Goal: Check status: Check status

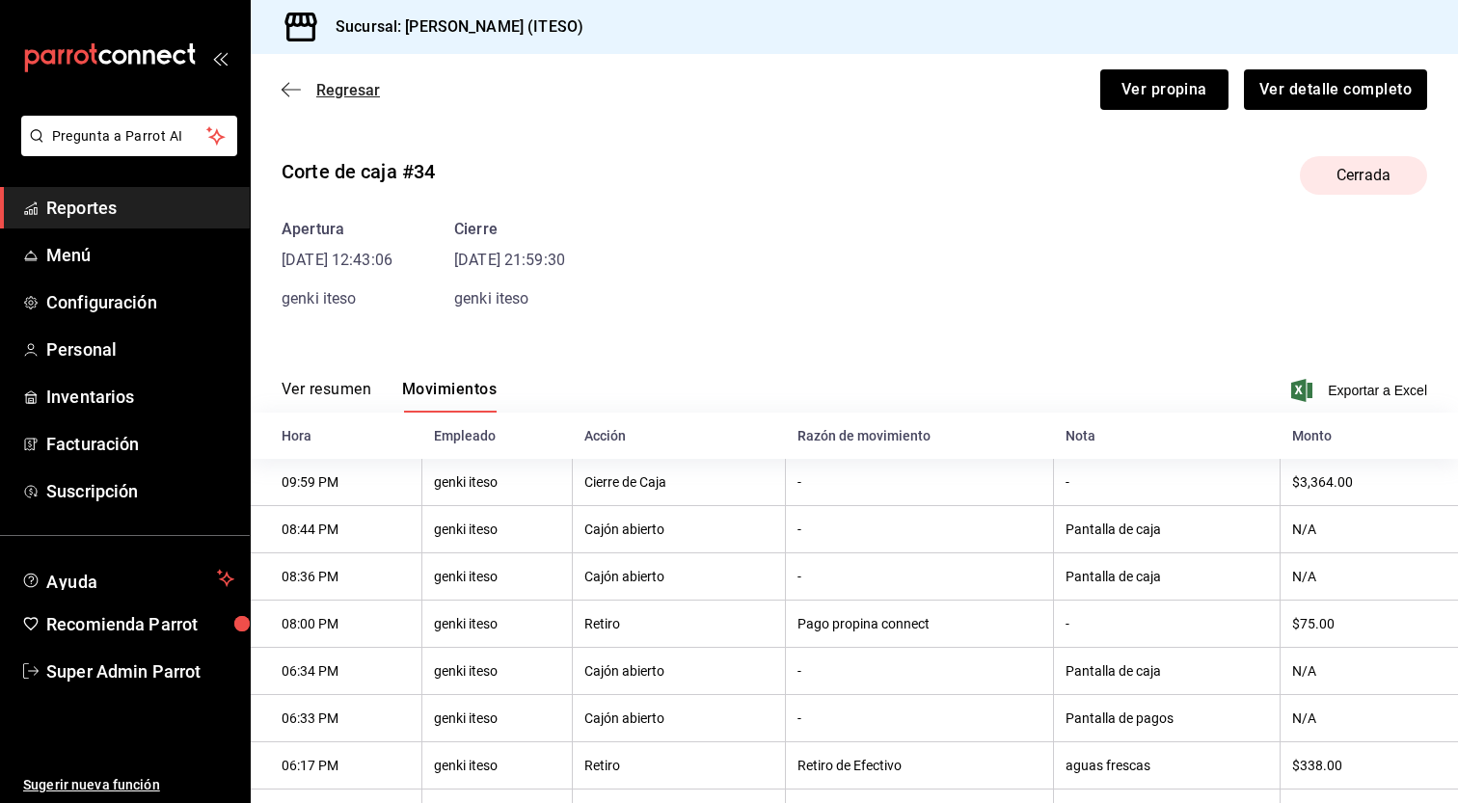
click at [299, 88] on icon "button" at bounding box center [291, 89] width 19 height 17
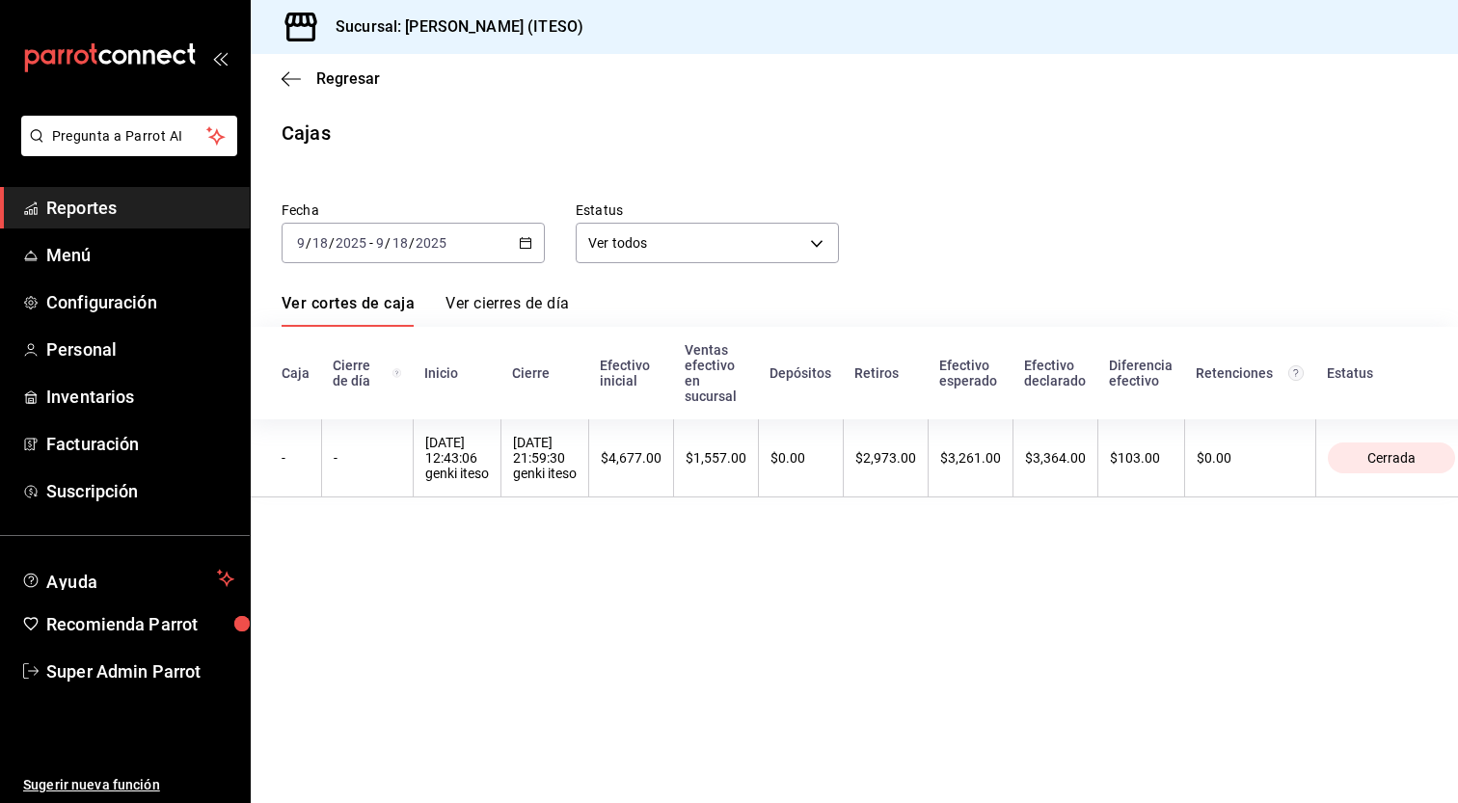
click at [537, 244] on div "[DATE] [DATE] - [DATE] [DATE]" at bounding box center [413, 243] width 263 height 40
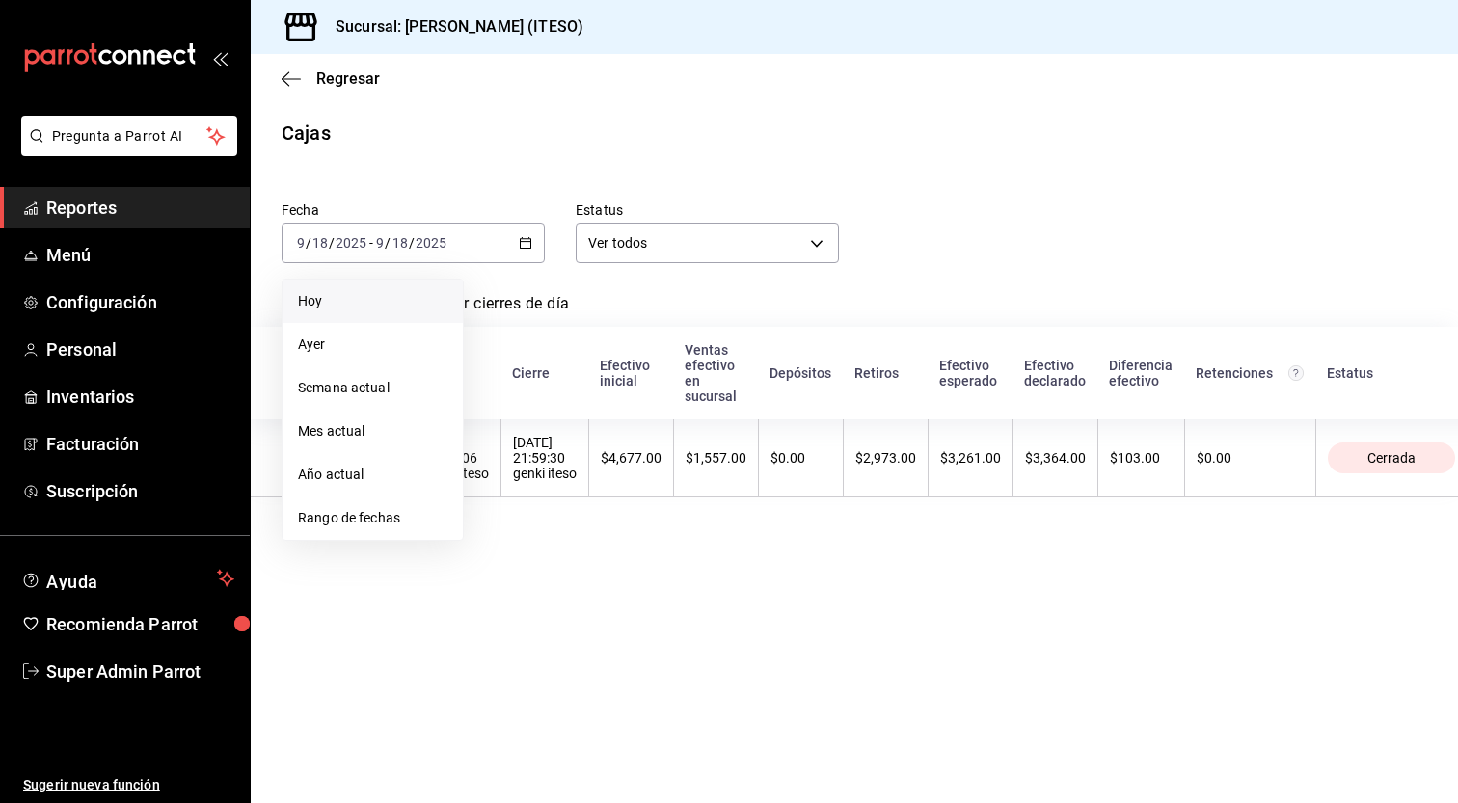
click at [395, 301] on span "Hoy" at bounding box center [372, 301] width 149 height 20
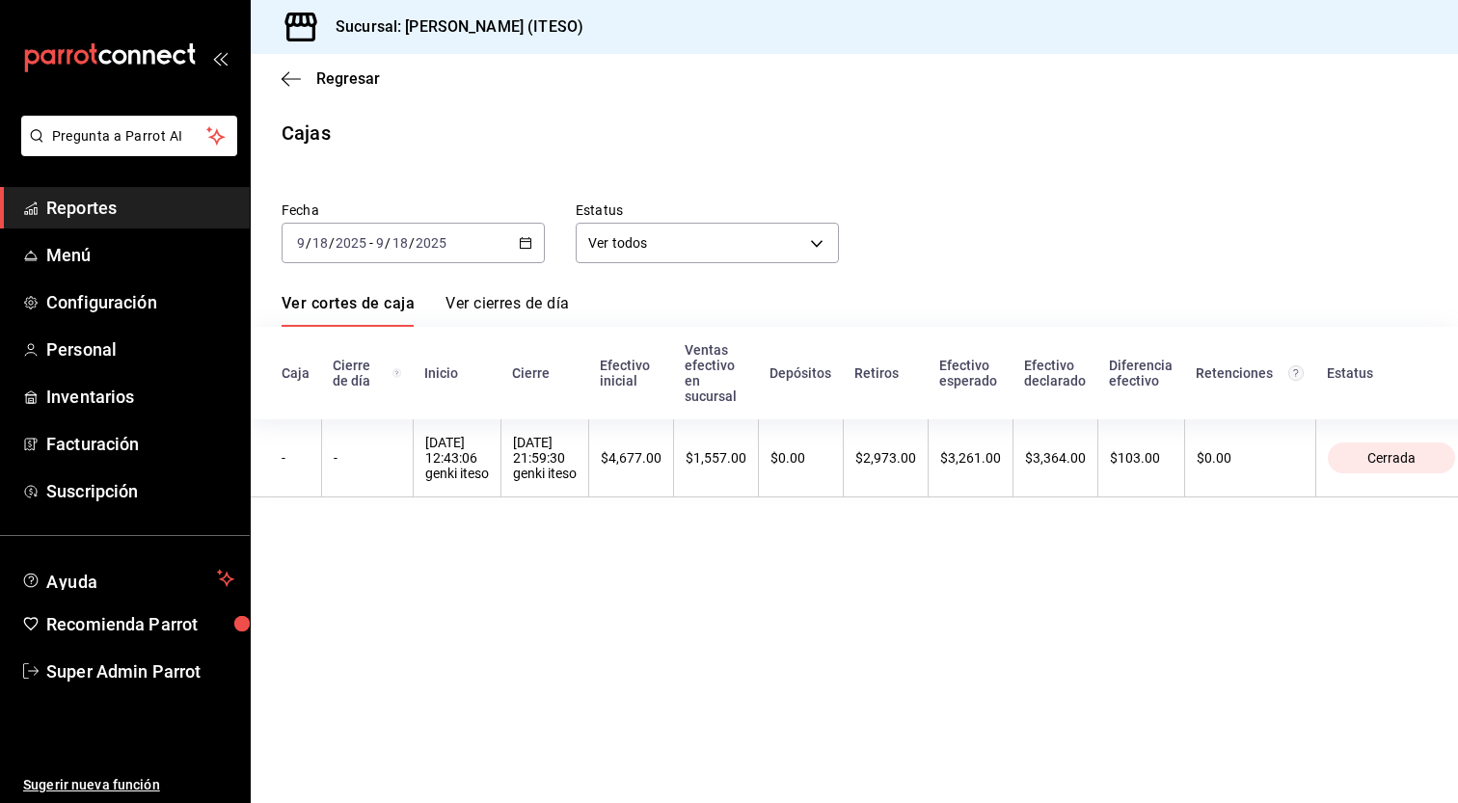
click at [529, 247] on icon "button" at bounding box center [525, 242] width 13 height 13
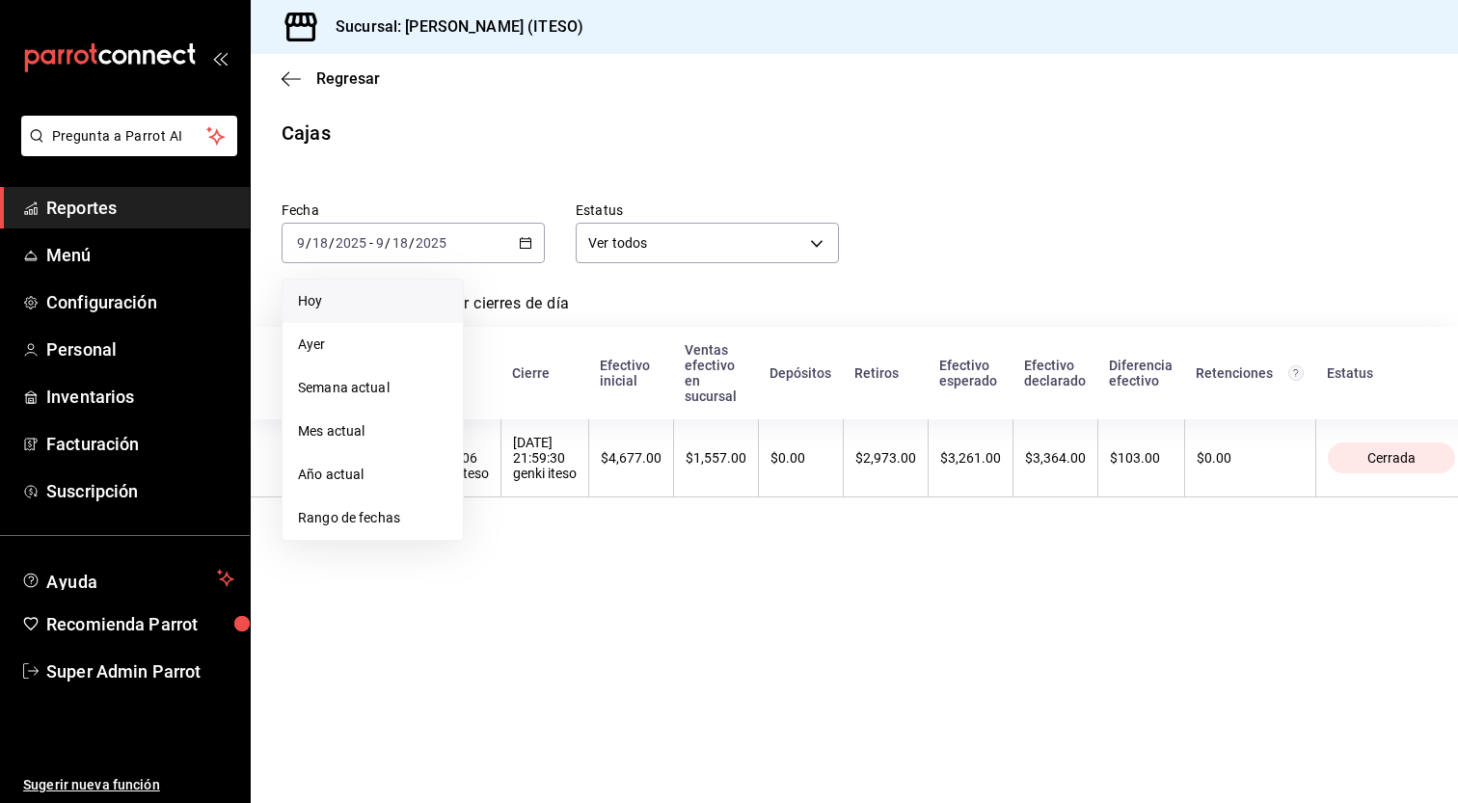
click at [327, 296] on span "Hoy" at bounding box center [372, 301] width 149 height 20
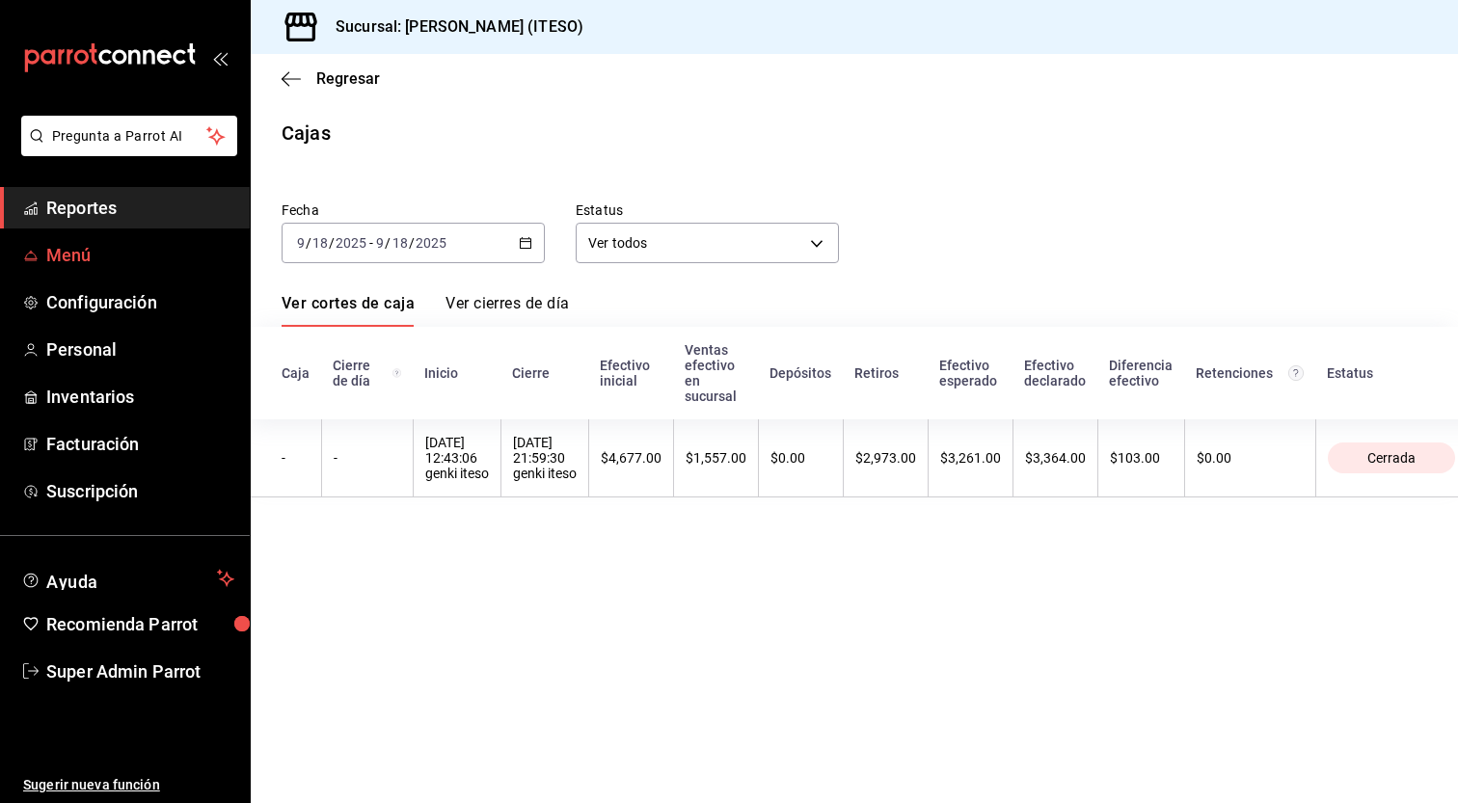
click at [135, 245] on span "Menú" at bounding box center [140, 255] width 188 height 26
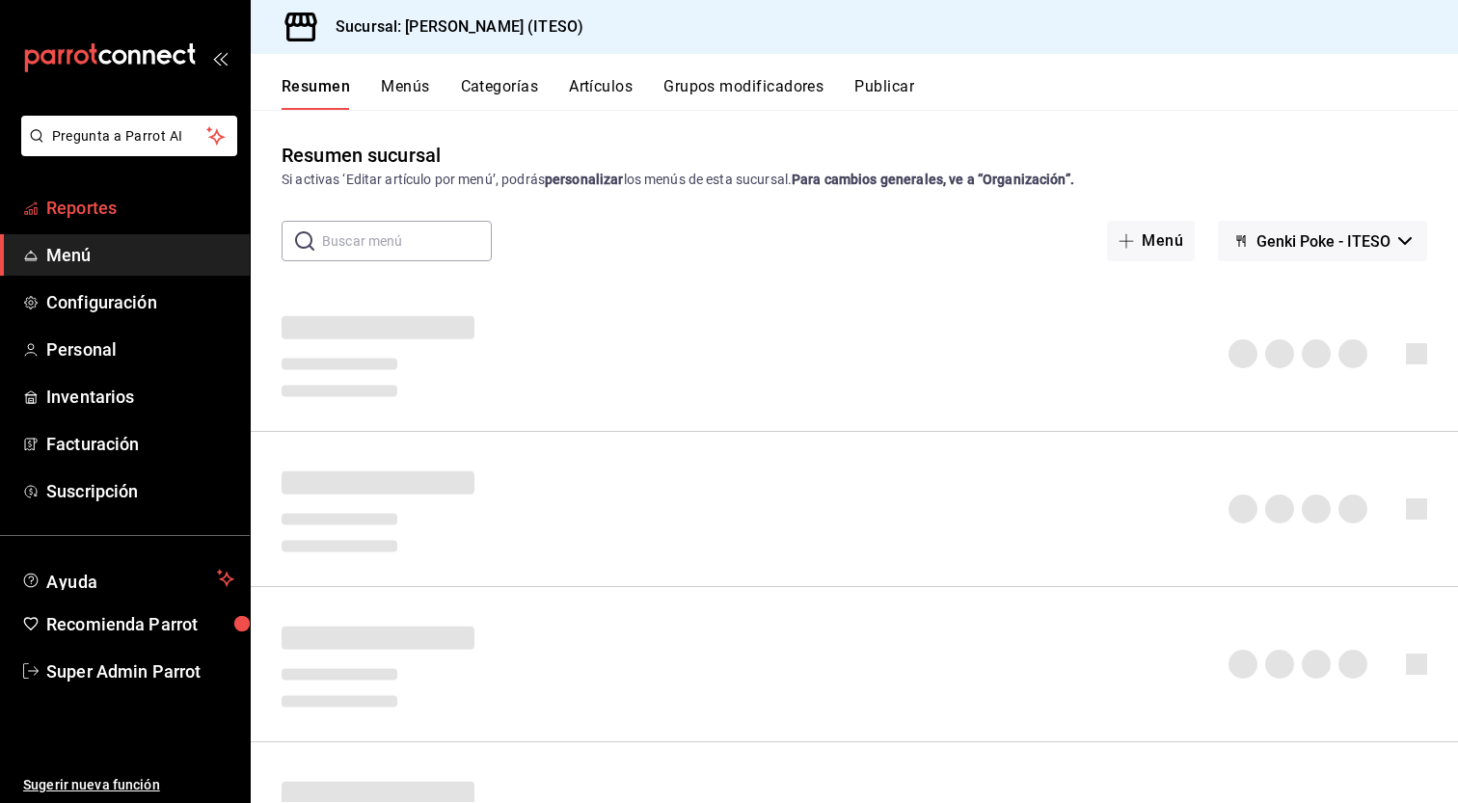
click at [139, 212] on span "Reportes" at bounding box center [140, 208] width 188 height 26
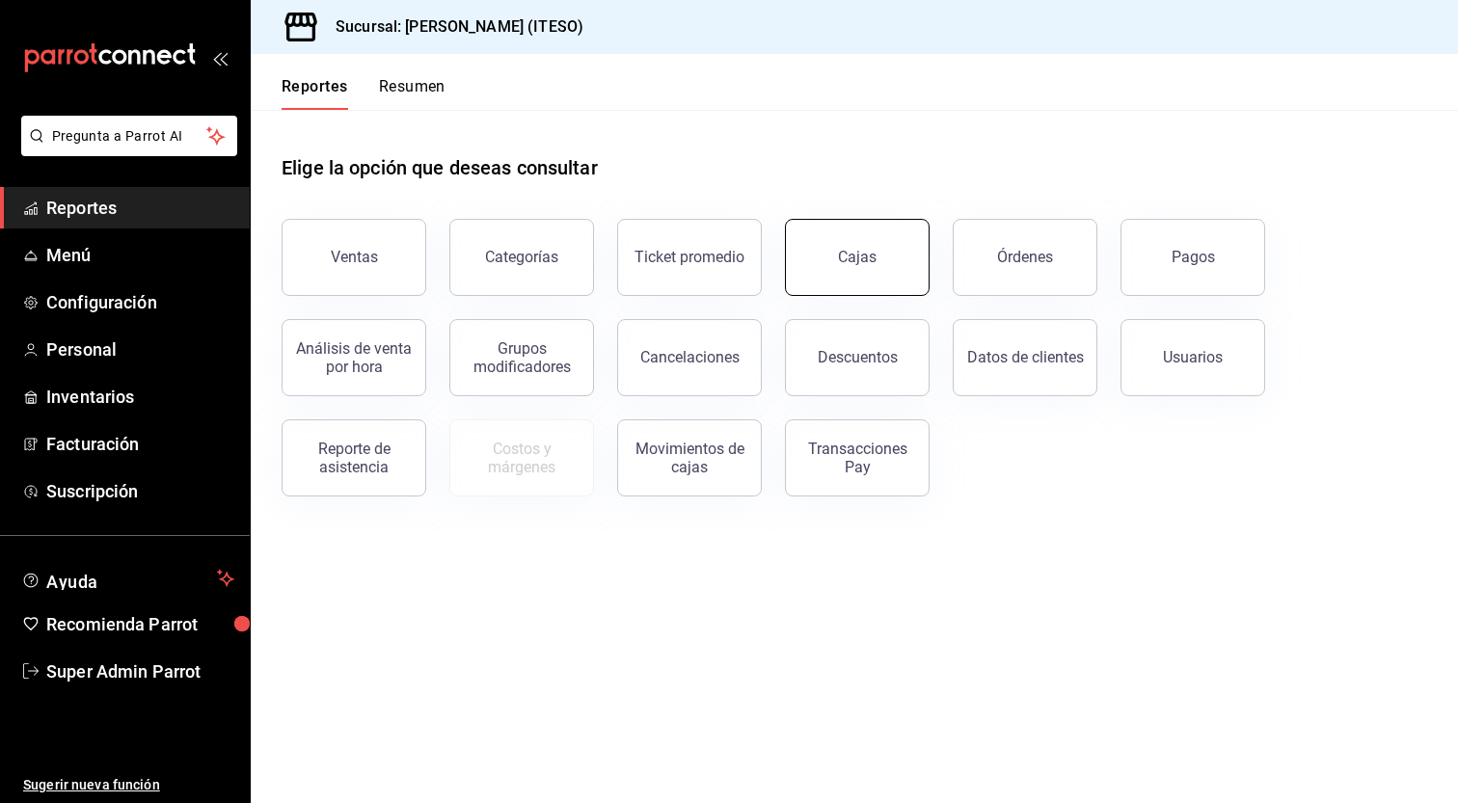
click at [864, 263] on div "Cajas" at bounding box center [858, 257] width 40 height 23
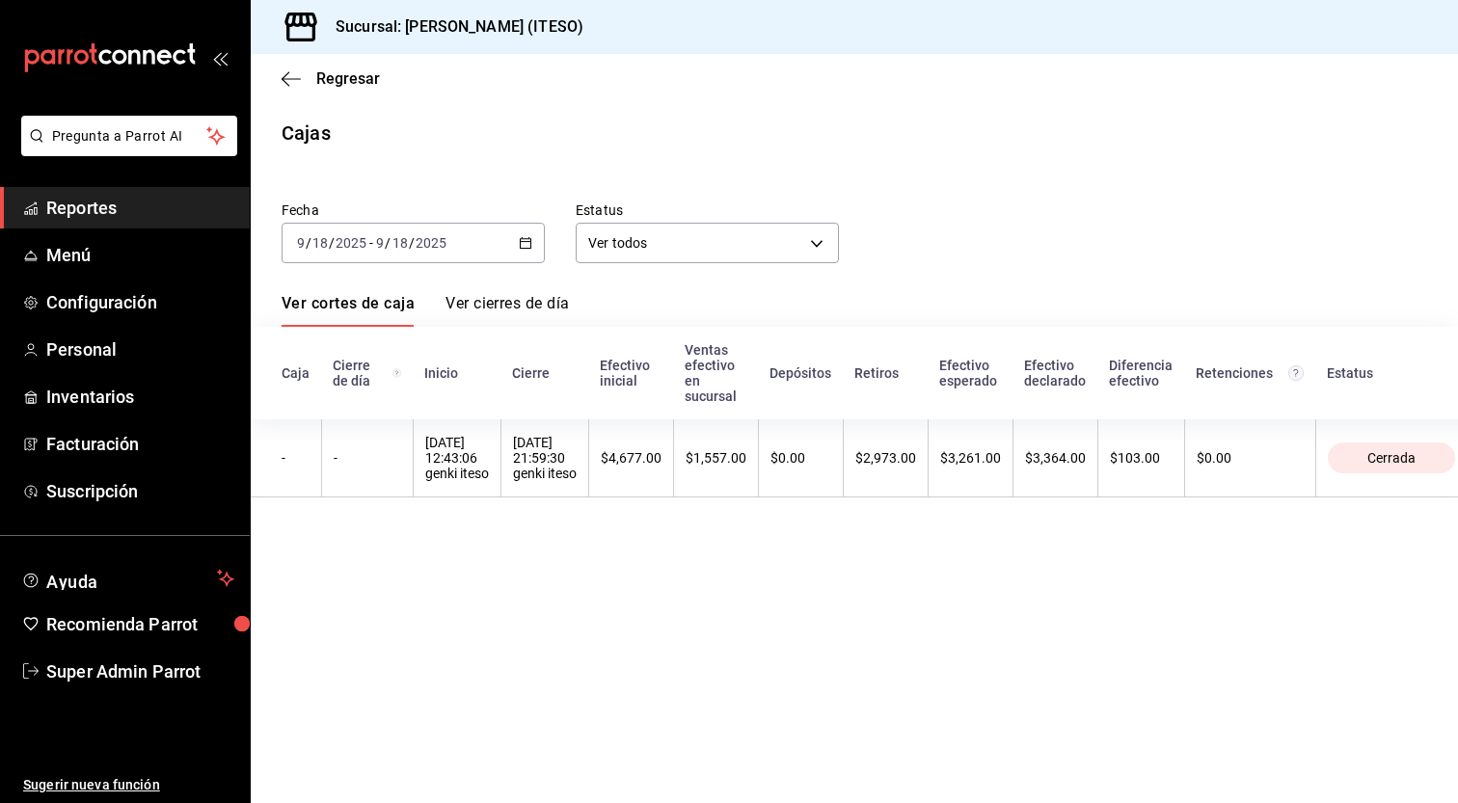
click at [519, 242] on icon "button" at bounding box center [525, 242] width 13 height 13
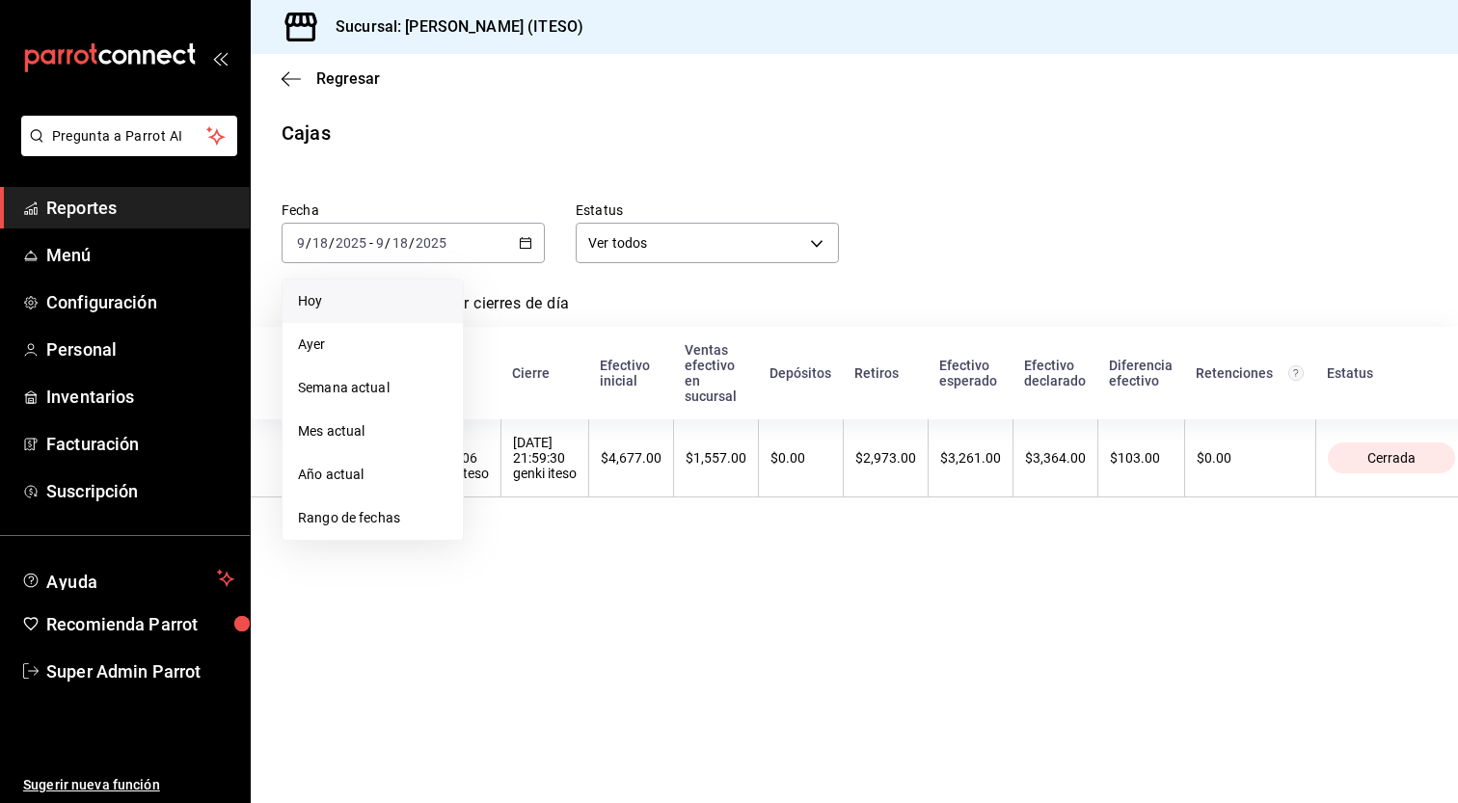
click at [381, 293] on span "Hoy" at bounding box center [372, 301] width 149 height 20
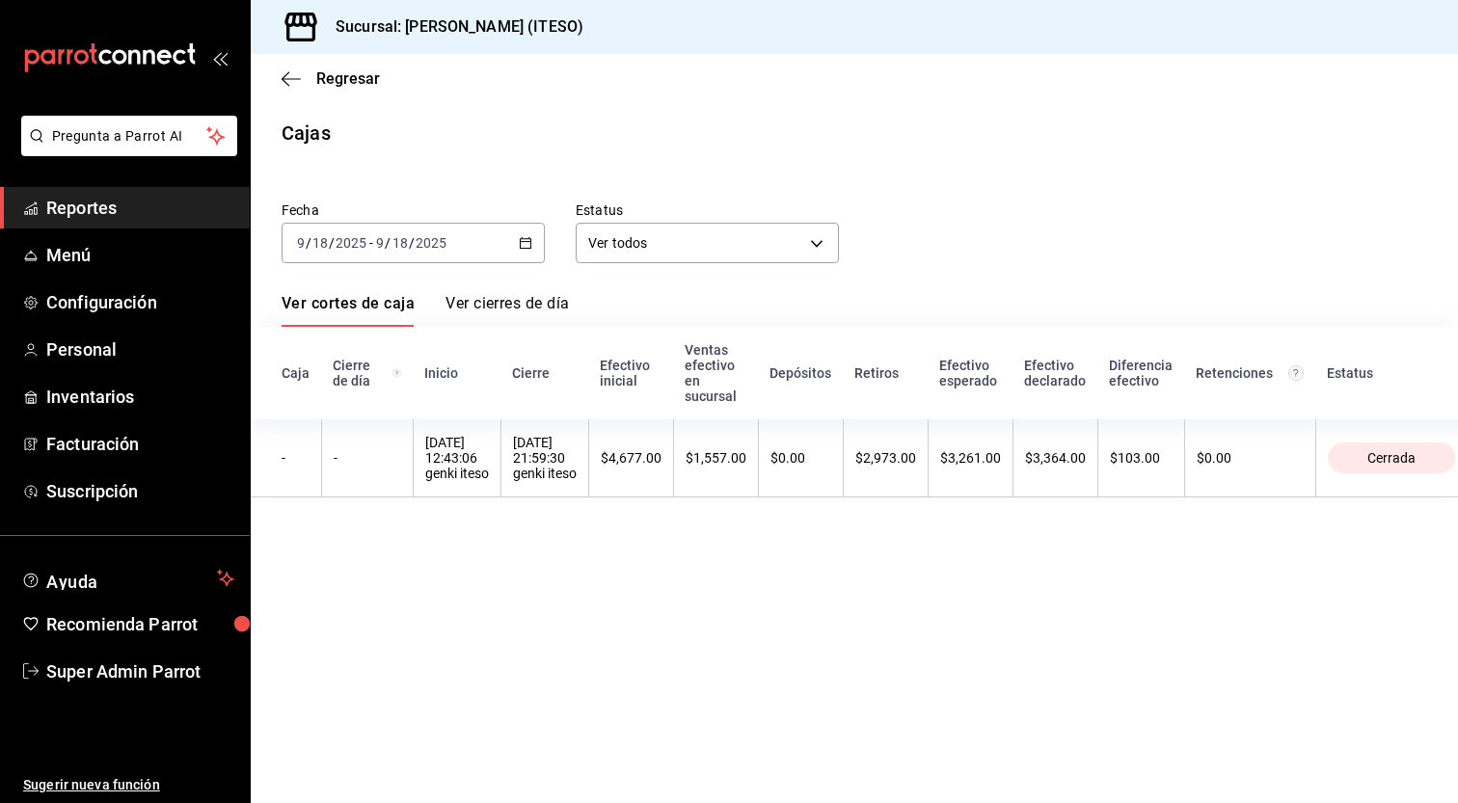
click at [489, 236] on div "[DATE] [DATE] - [DATE] [DATE]" at bounding box center [413, 243] width 263 height 40
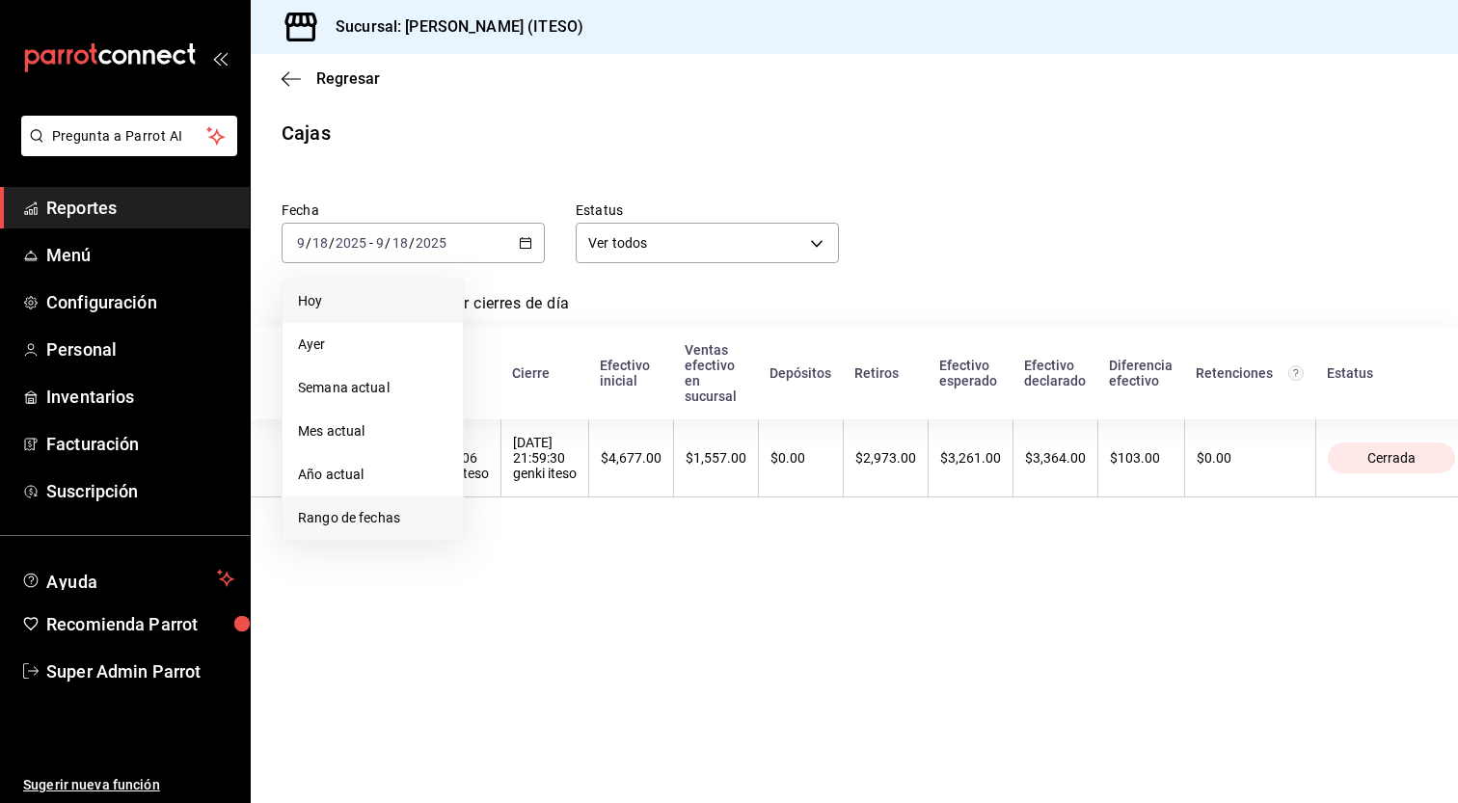
click at [359, 520] on span "Rango de fechas" at bounding box center [372, 518] width 149 height 20
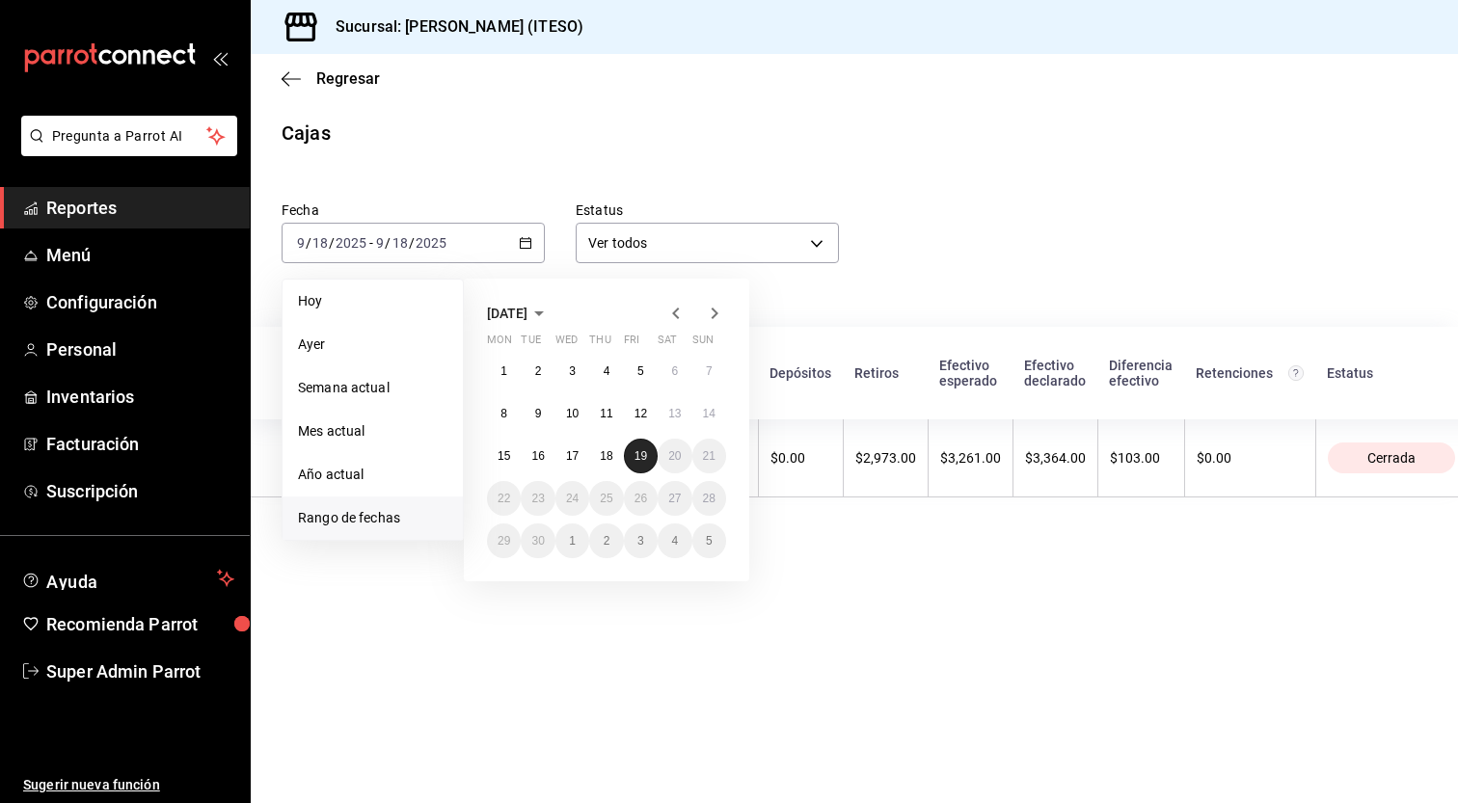
click at [641, 456] on abbr "19" at bounding box center [640, 455] width 13 height 13
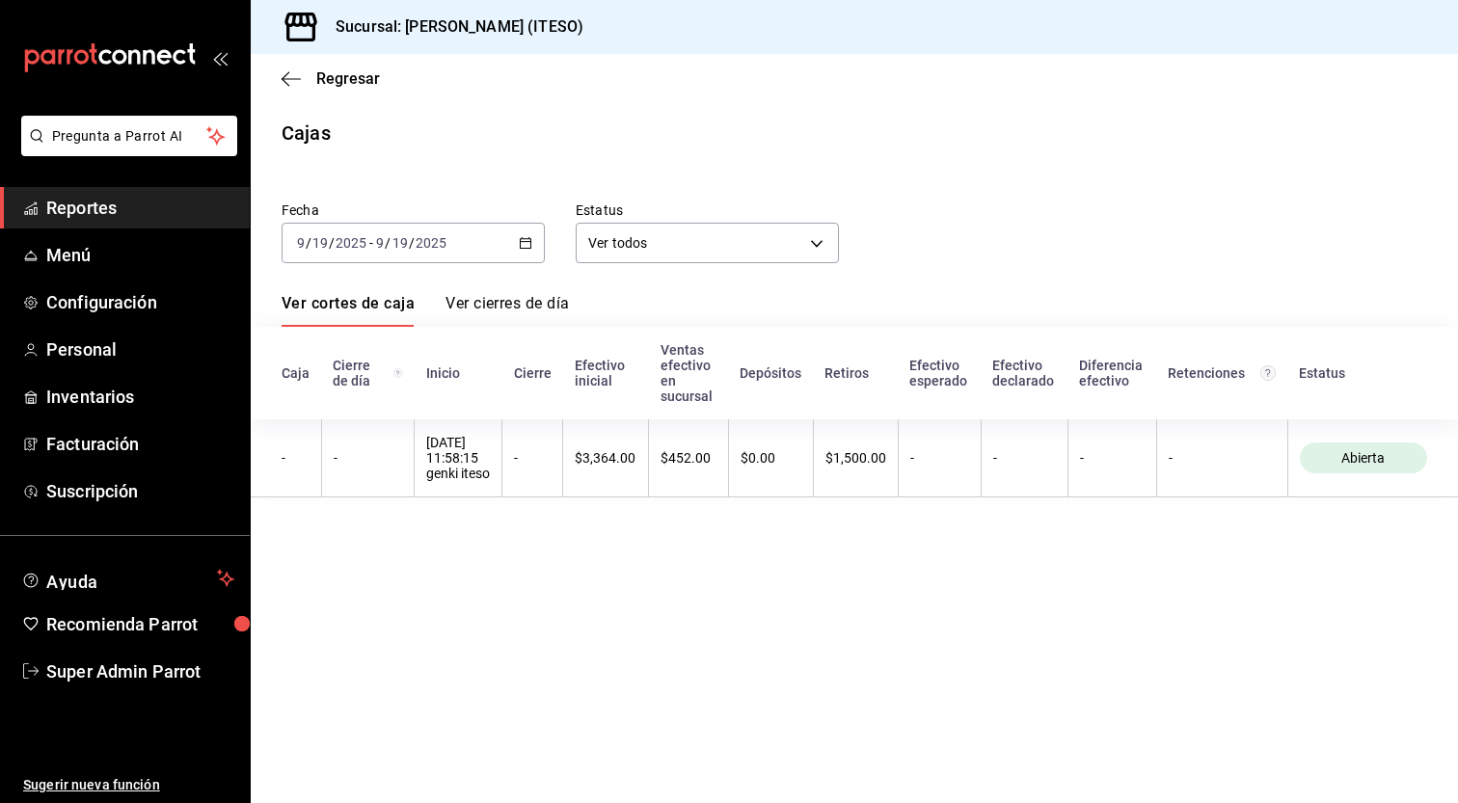
click at [687, 622] on main "Regresar Cajas Fecha [DATE] [DATE] - [DATE] [DATE] Estatus Ver todos ALL Ver co…" at bounding box center [854, 428] width 1207 height 749
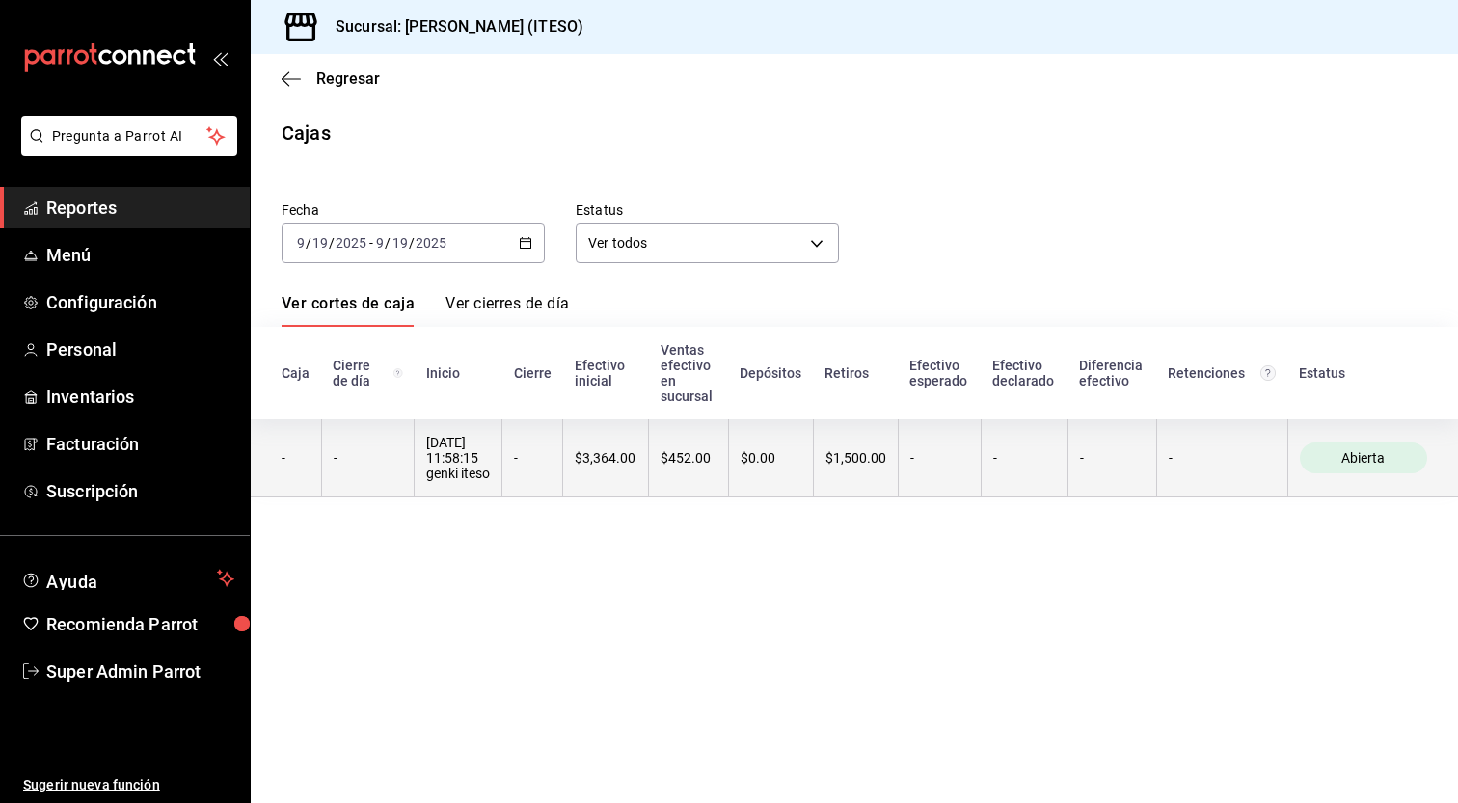
click at [1025, 463] on div "-" at bounding box center [1024, 457] width 63 height 15
